Goal: Information Seeking & Learning: Find specific fact

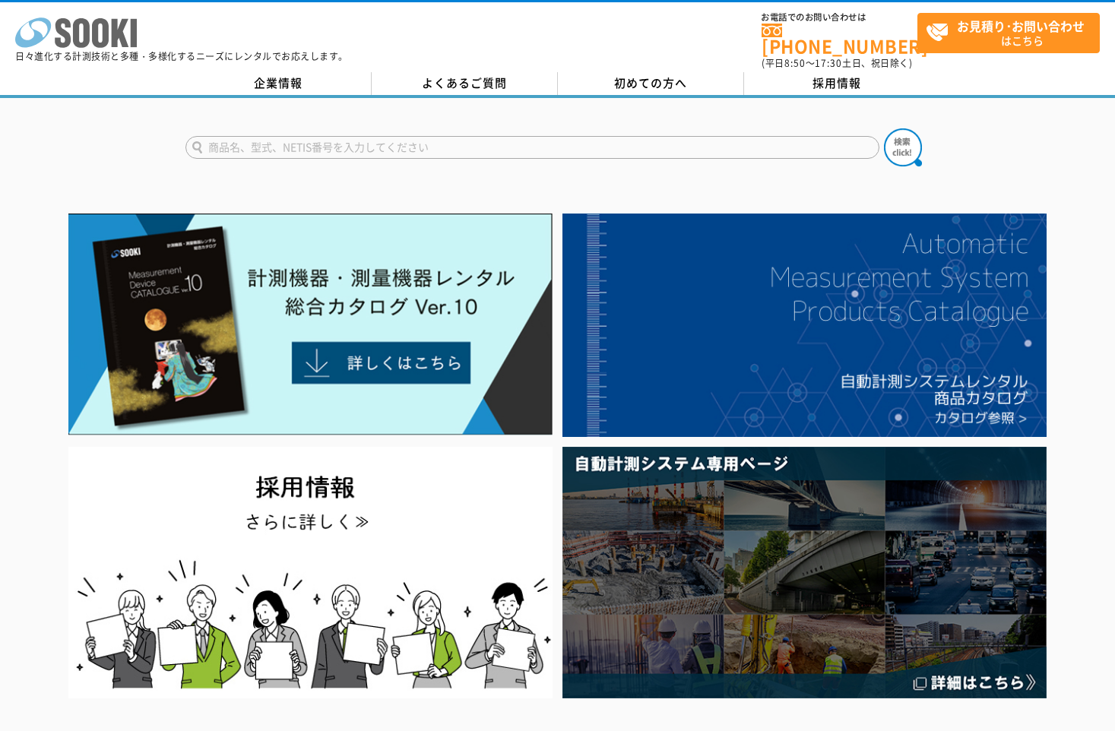
click at [137, 21] on icon "株式会社 ソーキ" at bounding box center [76, 32] width 122 height 30
click at [90, 44] on icon at bounding box center [81, 33] width 17 height 30
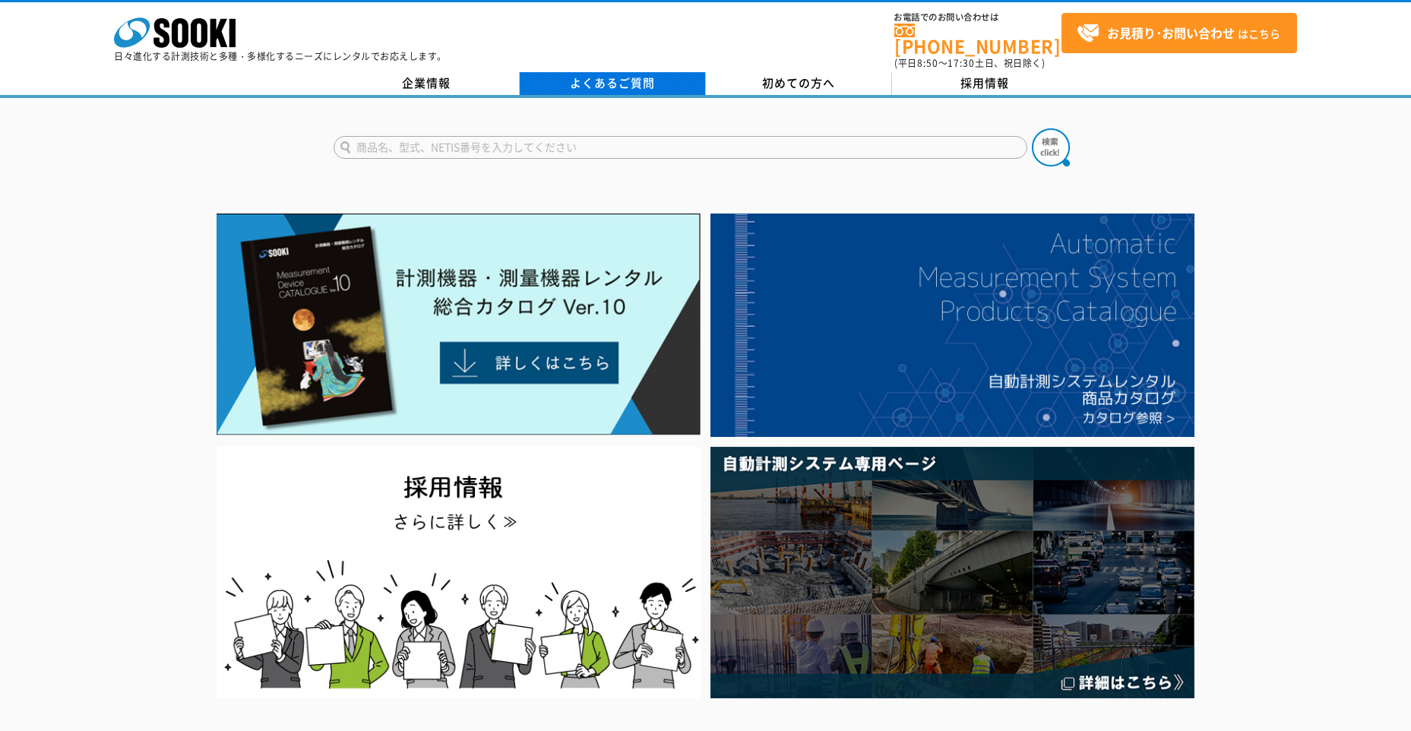
click at [565, 72] on link "よくあるご質問" at bounding box center [613, 83] width 186 height 23
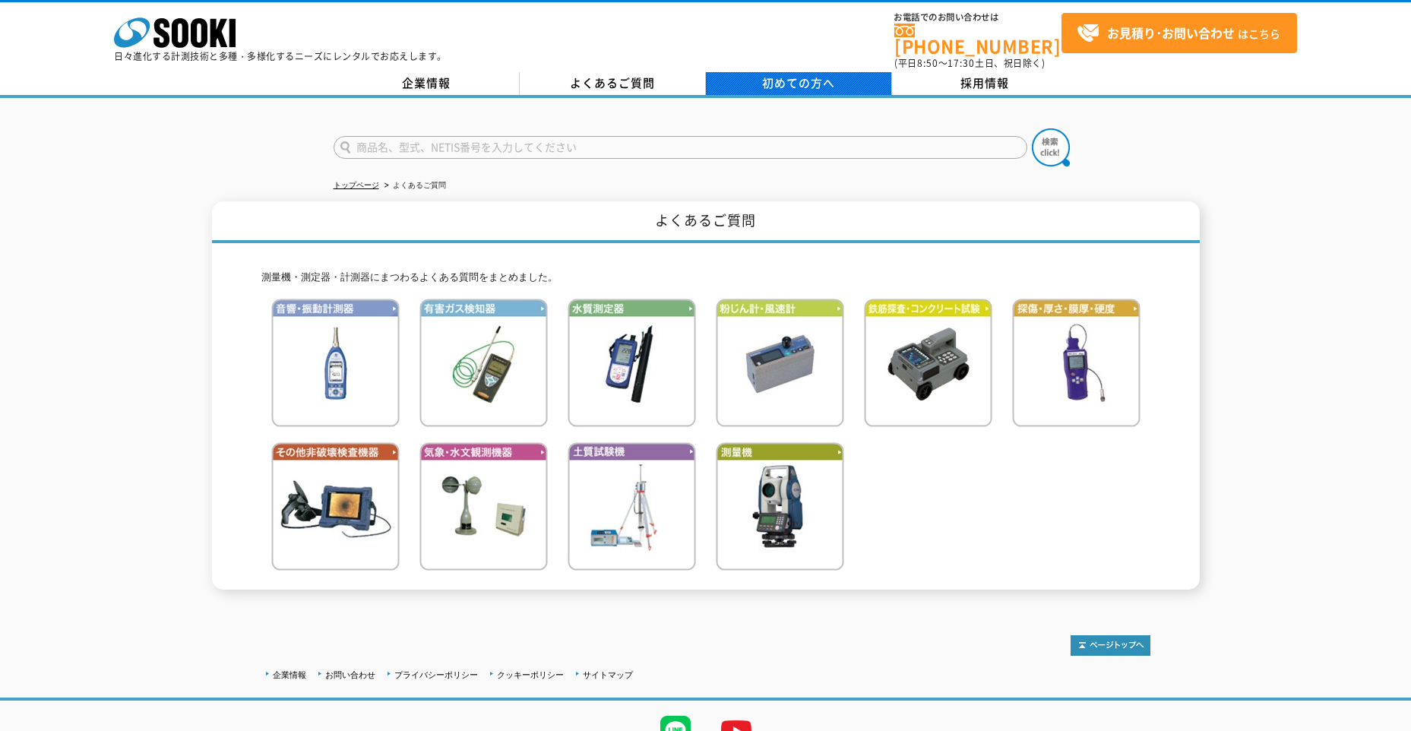
click at [750, 72] on link "初めての方へ" at bounding box center [799, 83] width 186 height 23
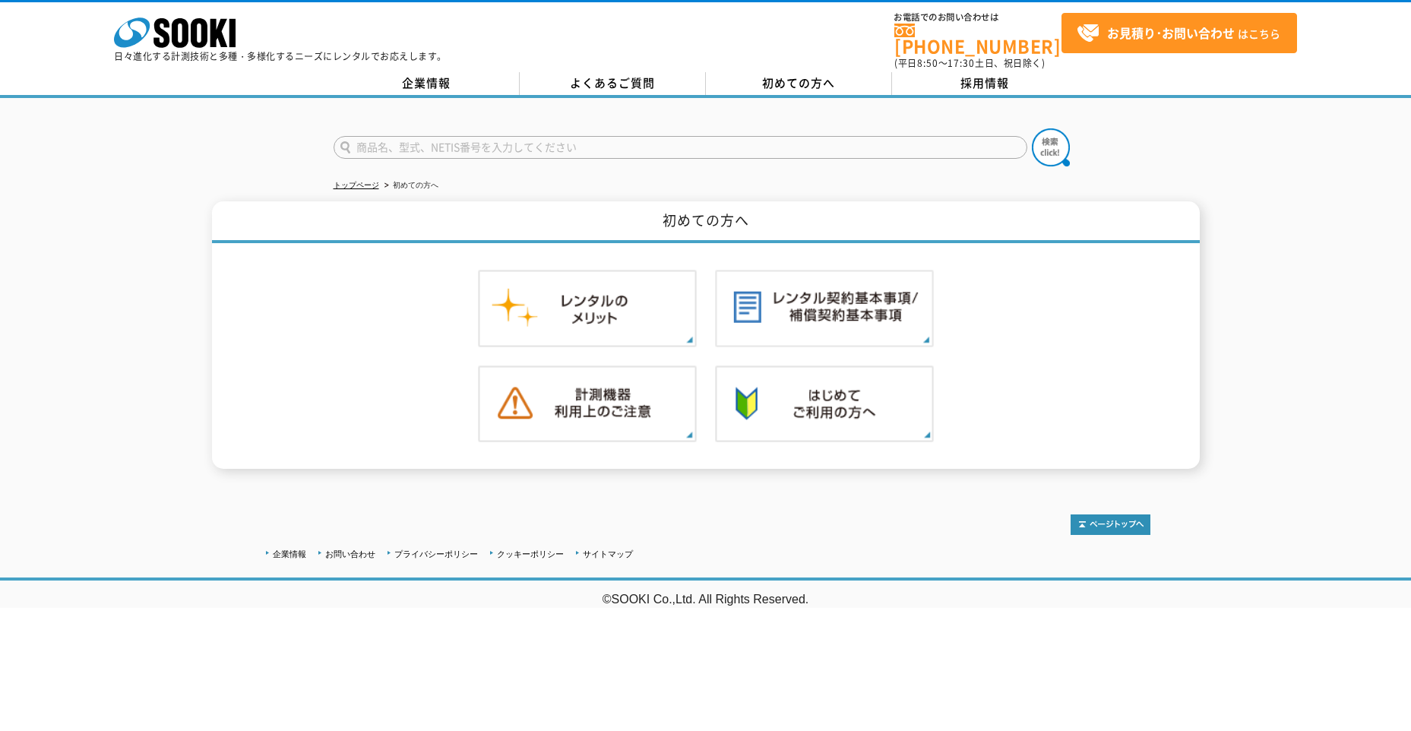
click at [474, 144] on input "text" at bounding box center [681, 147] width 694 height 23
type input "GX3R"
click at [1032, 128] on button at bounding box center [1051, 147] width 38 height 38
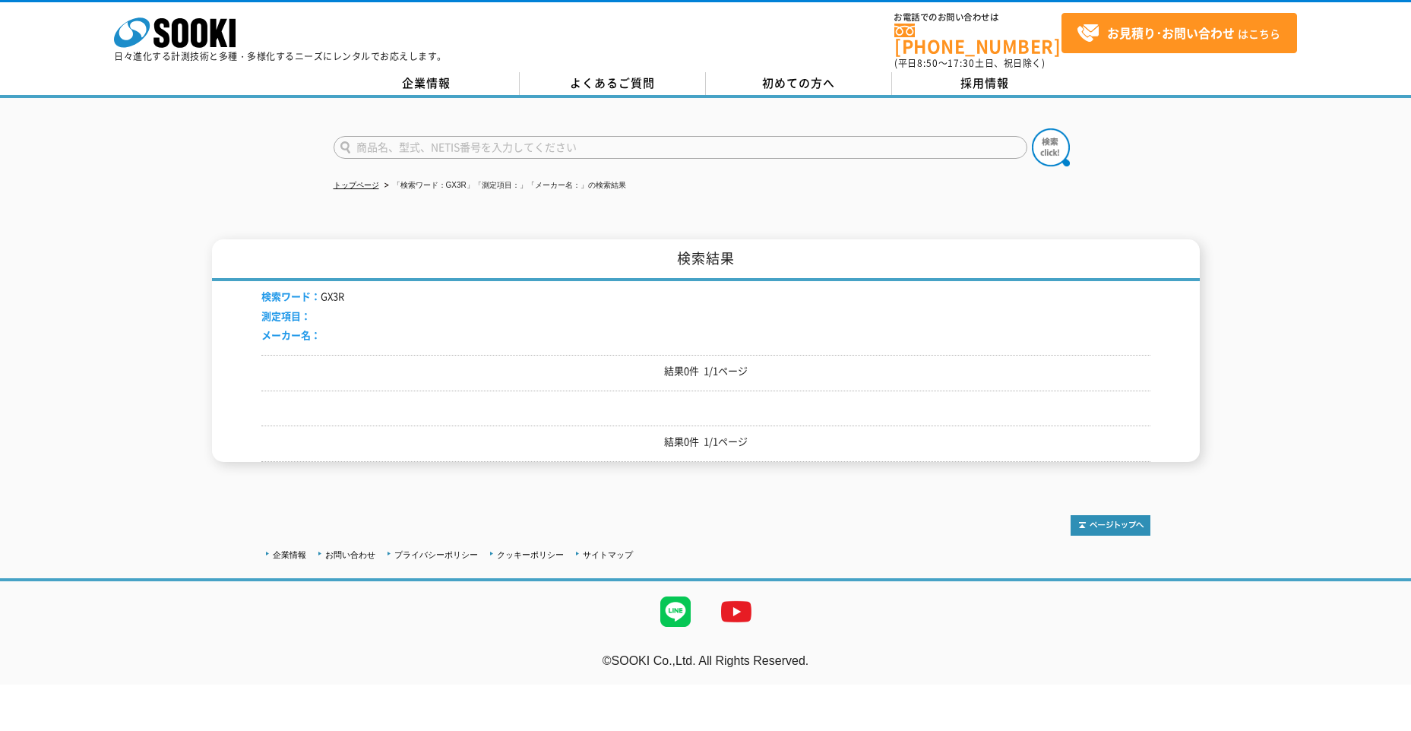
click at [339, 289] on li "検索ワード： GX3R" at bounding box center [302, 297] width 83 height 16
click at [188, 206] on div "トップページ 「検索ワード：GX3R」「測定項目：」「メーカー名：」の検索結果 検索結果 検索ワード： GX3R 測定項目： メーカー名： 結果0件 1/1ペ…" at bounding box center [705, 291] width 1411 height 387
click at [180, 174] on div "トップページ 「検索ワード：GX3R」「測定項目：」「メーカー名：」の検索結果 検索結果 検索ワード： GX3R 測定項目： メーカー名： 結果0件 1/1ペ…" at bounding box center [705, 291] width 1411 height 387
click at [123, 451] on div "検索結果 検索ワード： GX3R 測定項目： メーカー名： 結果0件 1/1ページ 結果0件 1/1ページ" at bounding box center [705, 350] width 1411 height 223
click at [110, 296] on div "検索結果 検索ワード： GX3R 測定項目： メーカー名： 結果0件 1/1ページ 結果0件 1/1ページ" at bounding box center [705, 350] width 1411 height 223
